Goal: Transaction & Acquisition: Purchase product/service

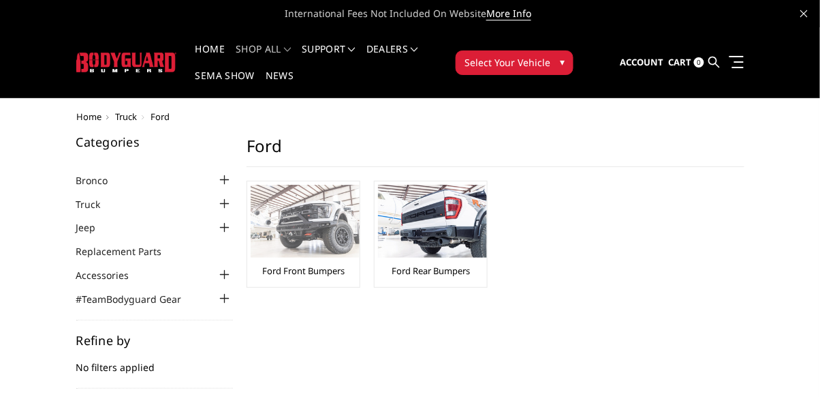
click at [309, 215] on img at bounding box center [305, 221] width 109 height 73
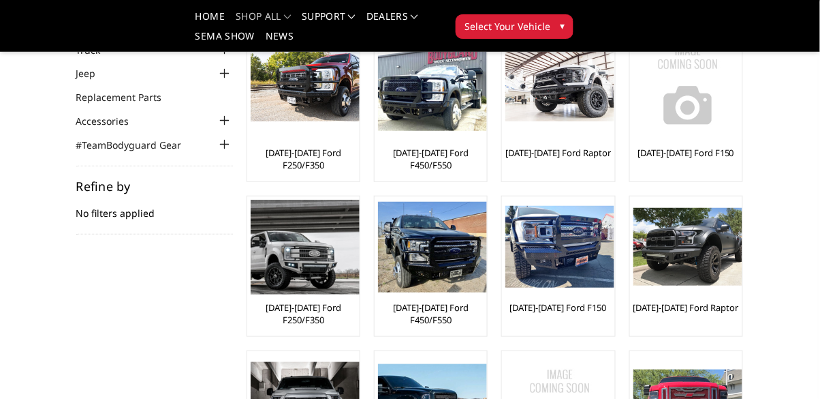
scroll to position [114, 0]
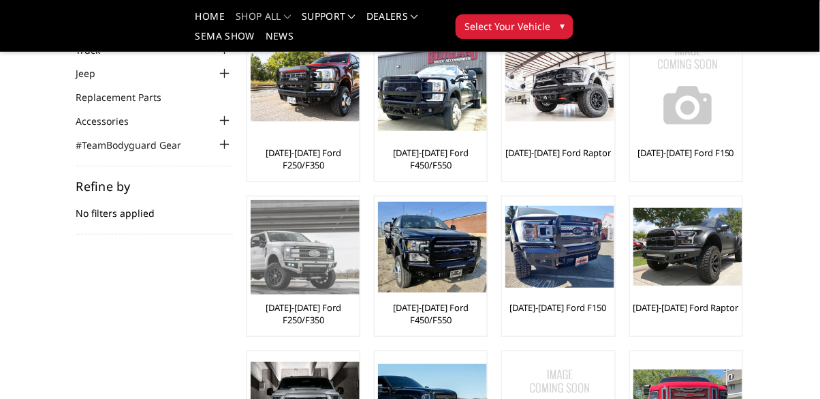
click at [317, 257] on img at bounding box center [305, 247] width 109 height 95
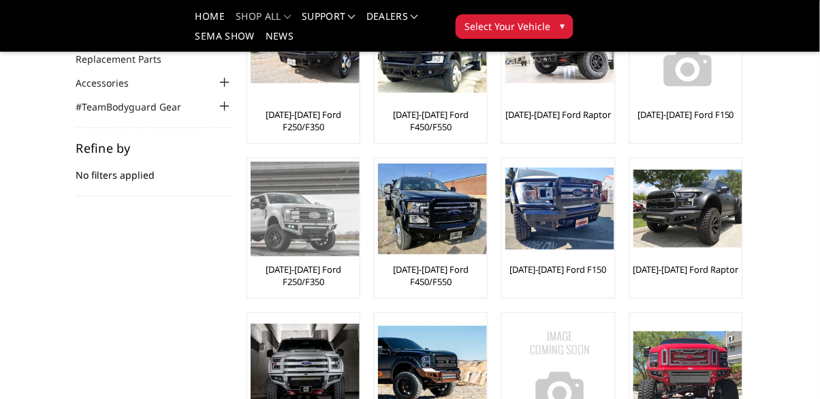
scroll to position [179, 0]
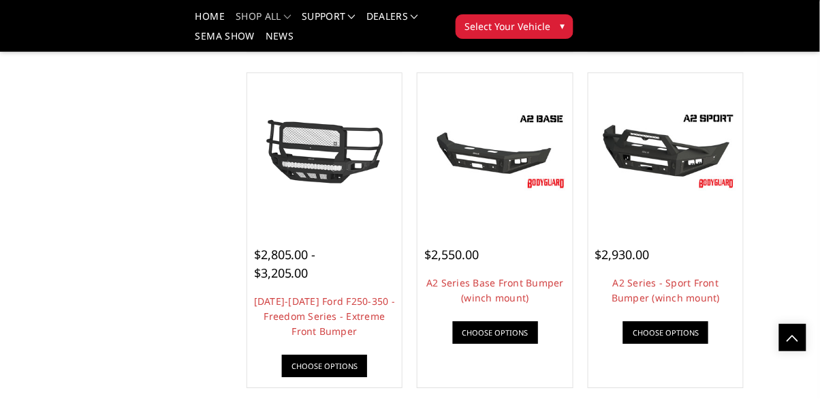
scroll to position [790, 0]
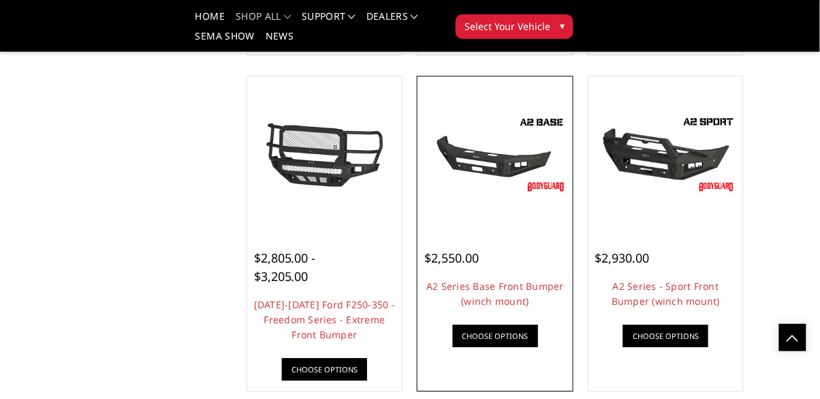
click at [519, 143] on img at bounding box center [495, 153] width 149 height 83
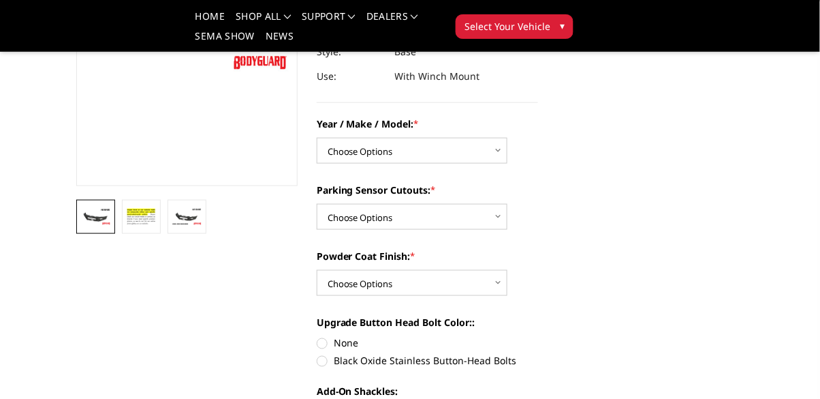
scroll to position [250, 0]
click at [481, 146] on select "Choose Options Chevrolet 20-23 2500 / 3500 Ford 17-22 F250 / F350 Ford 17-22 F4…" at bounding box center [412, 151] width 191 height 26
select select "826"
click at [317, 138] on select "Choose Options Chevrolet 20-23 2500 / 3500 Ford 17-22 F250 / F350 Ford 17-22 F4…" at bounding box center [412, 151] width 191 height 26
click at [499, 205] on select "Choose Options Yes - I have front parking sensors No - I do NOT have parking se…" at bounding box center [412, 217] width 191 height 26
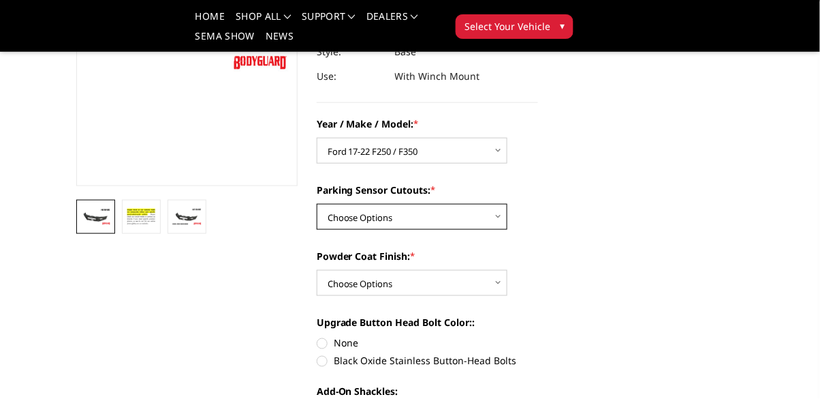
select select "540"
click at [317, 204] on select "Choose Options Yes - I have front parking sensors No - I do NOT have parking se…" at bounding box center [412, 217] width 191 height 26
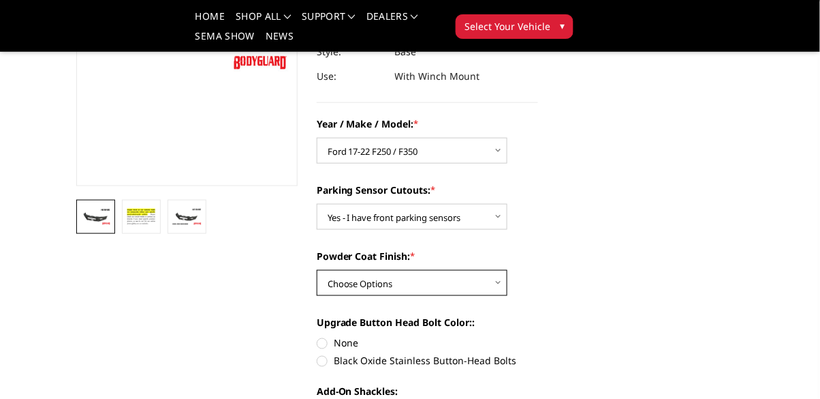
click at [486, 274] on select "Choose Options Bare metal (included) Texture Black Powder Coat" at bounding box center [412, 283] width 191 height 26
select select "520"
click at [317, 270] on select "Choose Options Bare metal (included) Texture Black Powder Coat" at bounding box center [412, 283] width 191 height 26
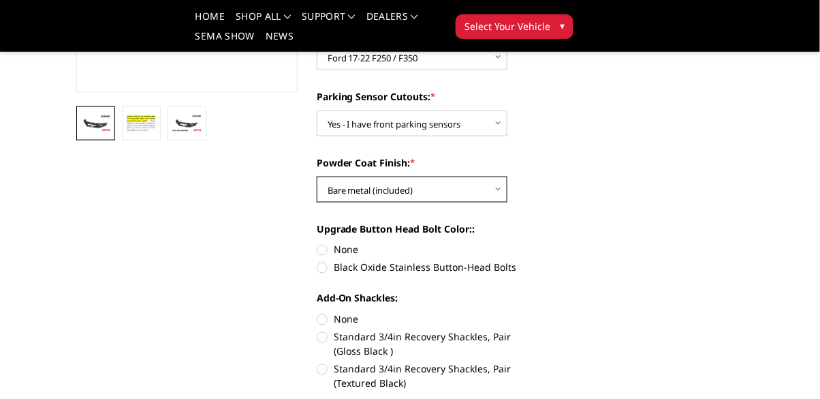
scroll to position [343, 0]
click at [320, 245] on label "None" at bounding box center [427, 250] width 221 height 14
click at [317, 243] on input "None" at bounding box center [317, 243] width 1 height 1
radio input "true"
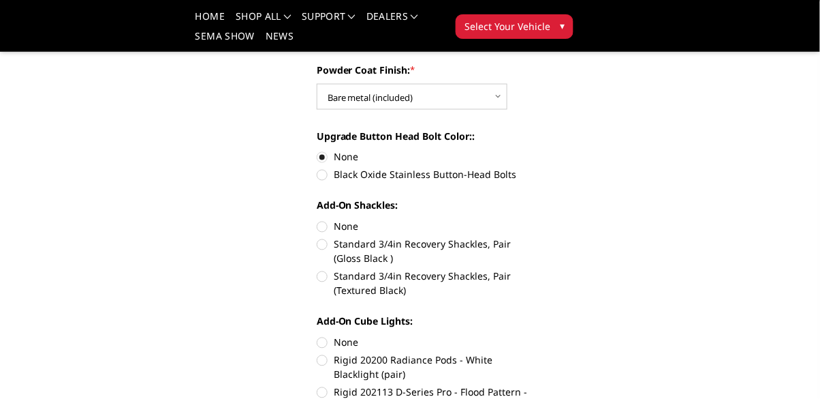
scroll to position [437, 0]
click at [326, 229] on label "None" at bounding box center [427, 226] width 221 height 14
click at [317, 219] on input "None" at bounding box center [317, 219] width 1 height 1
radio input "true"
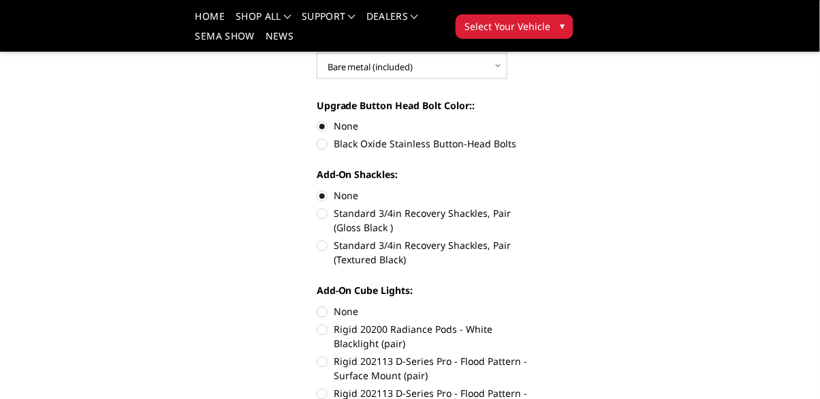
scroll to position [506, 0]
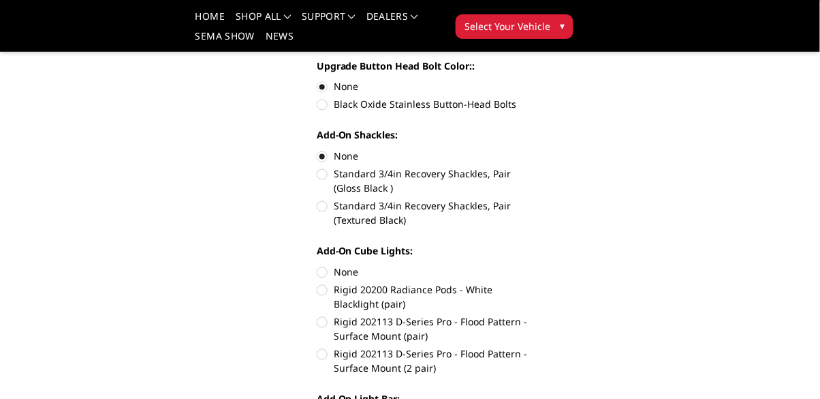
click at [328, 273] on label "None" at bounding box center [427, 272] width 221 height 14
click at [317, 266] on input "None" at bounding box center [317, 265] width 1 height 1
radio input "true"
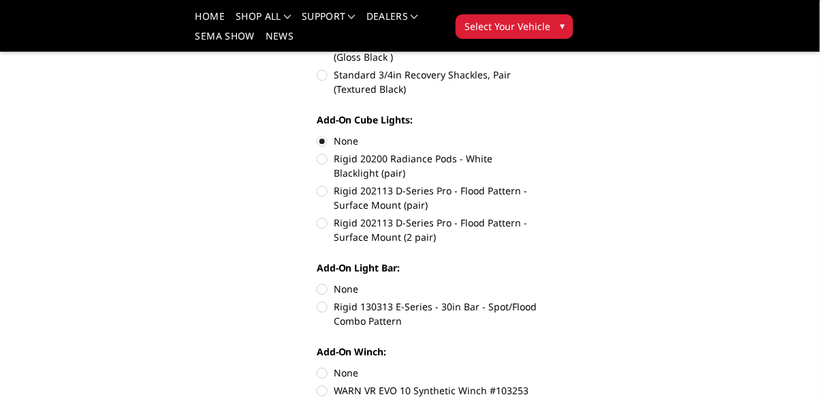
scroll to position [639, 0]
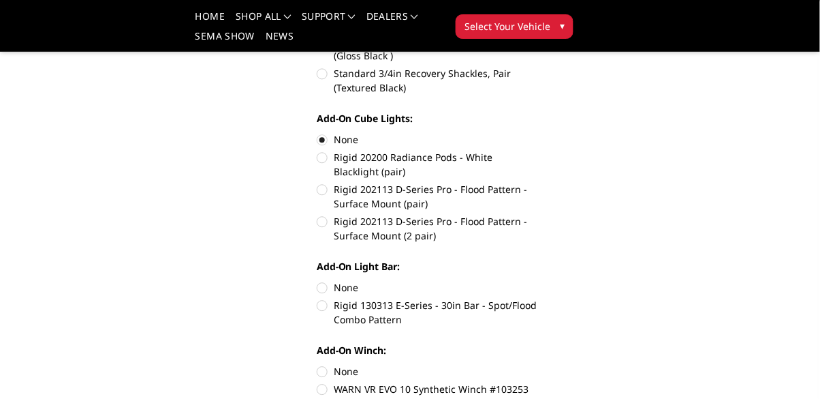
click at [327, 292] on label "None" at bounding box center [427, 287] width 221 height 14
click at [317, 281] on input "None" at bounding box center [317, 280] width 1 height 1
radio input "true"
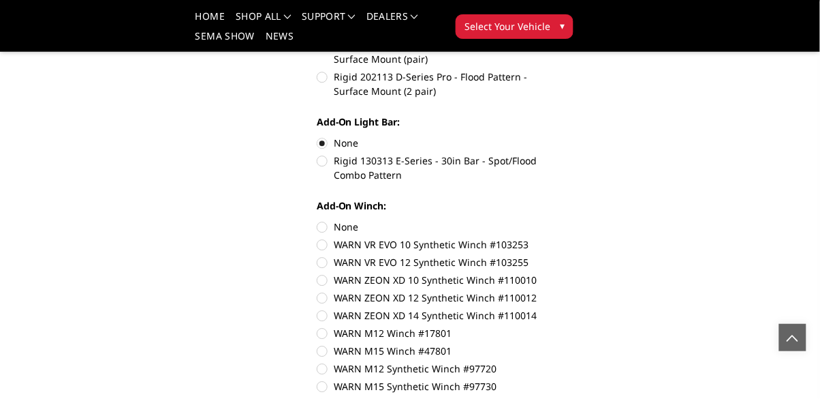
scroll to position [785, 0]
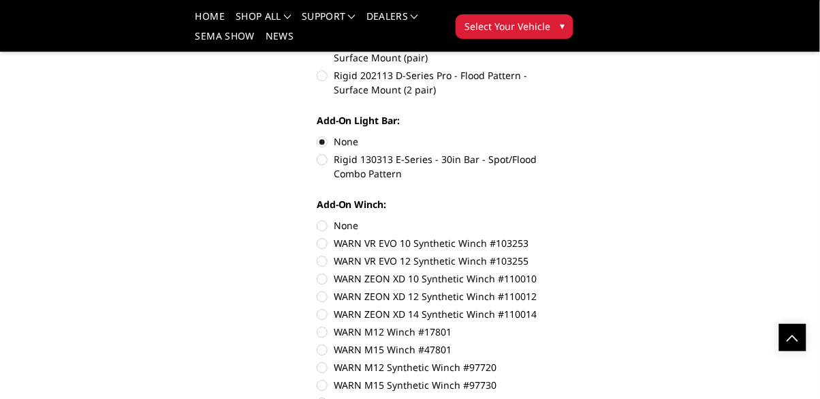
click at [332, 226] on label "None" at bounding box center [427, 225] width 221 height 14
click at [317, 219] on input "None" at bounding box center [317, 218] width 1 height 1
radio input "true"
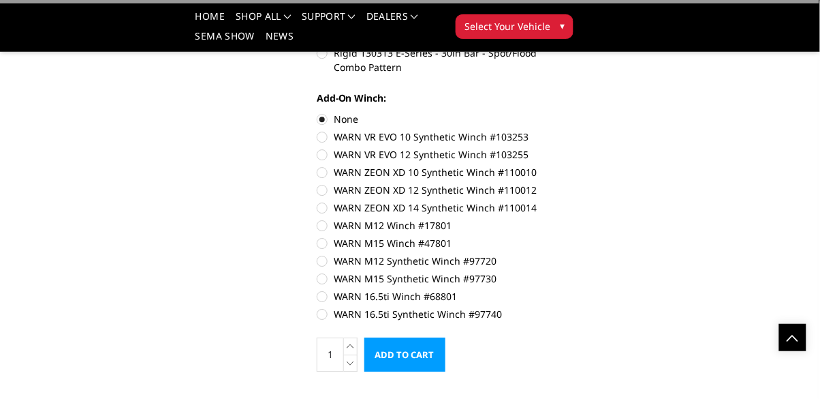
scroll to position [892, 0]
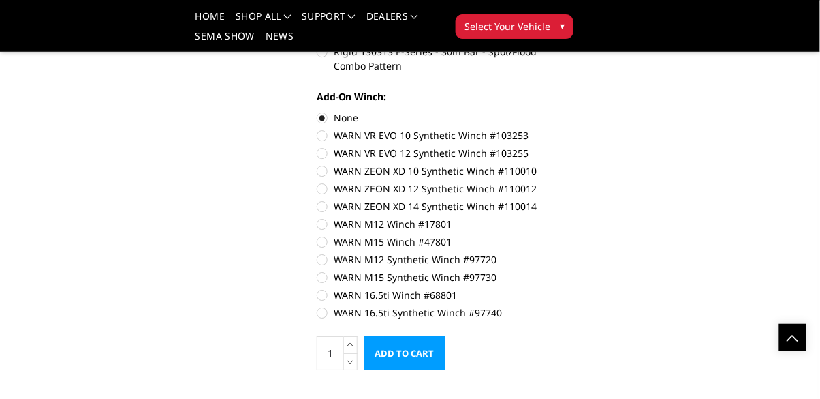
click at [419, 356] on input "Add to Cart" at bounding box center [404, 353] width 81 height 34
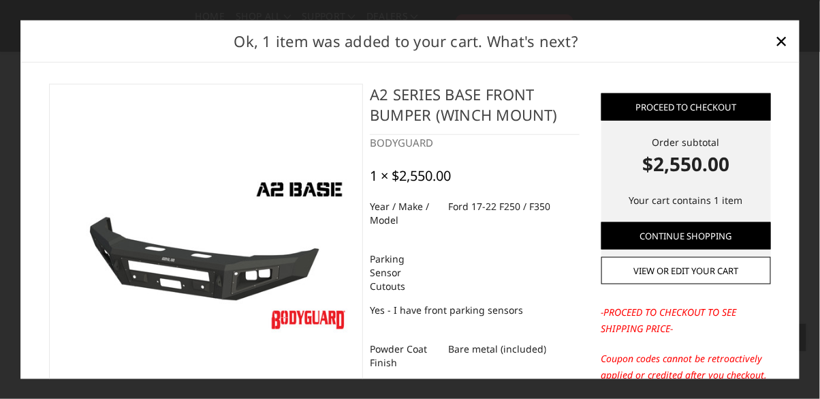
click at [257, 314] on img at bounding box center [206, 254] width 298 height 168
click at [206, 331] on img at bounding box center [206, 254] width 298 height 168
click at [215, 320] on img at bounding box center [206, 254] width 298 height 168
click at [219, 306] on img at bounding box center [206, 254] width 298 height 168
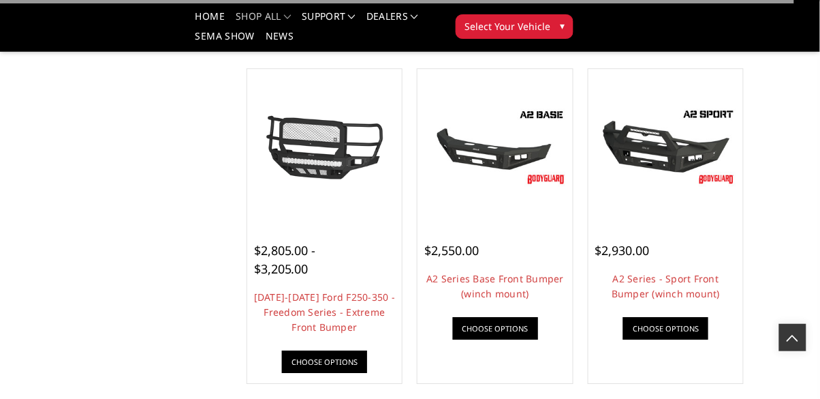
scroll to position [790, 0]
